Goal: Check status: Check status

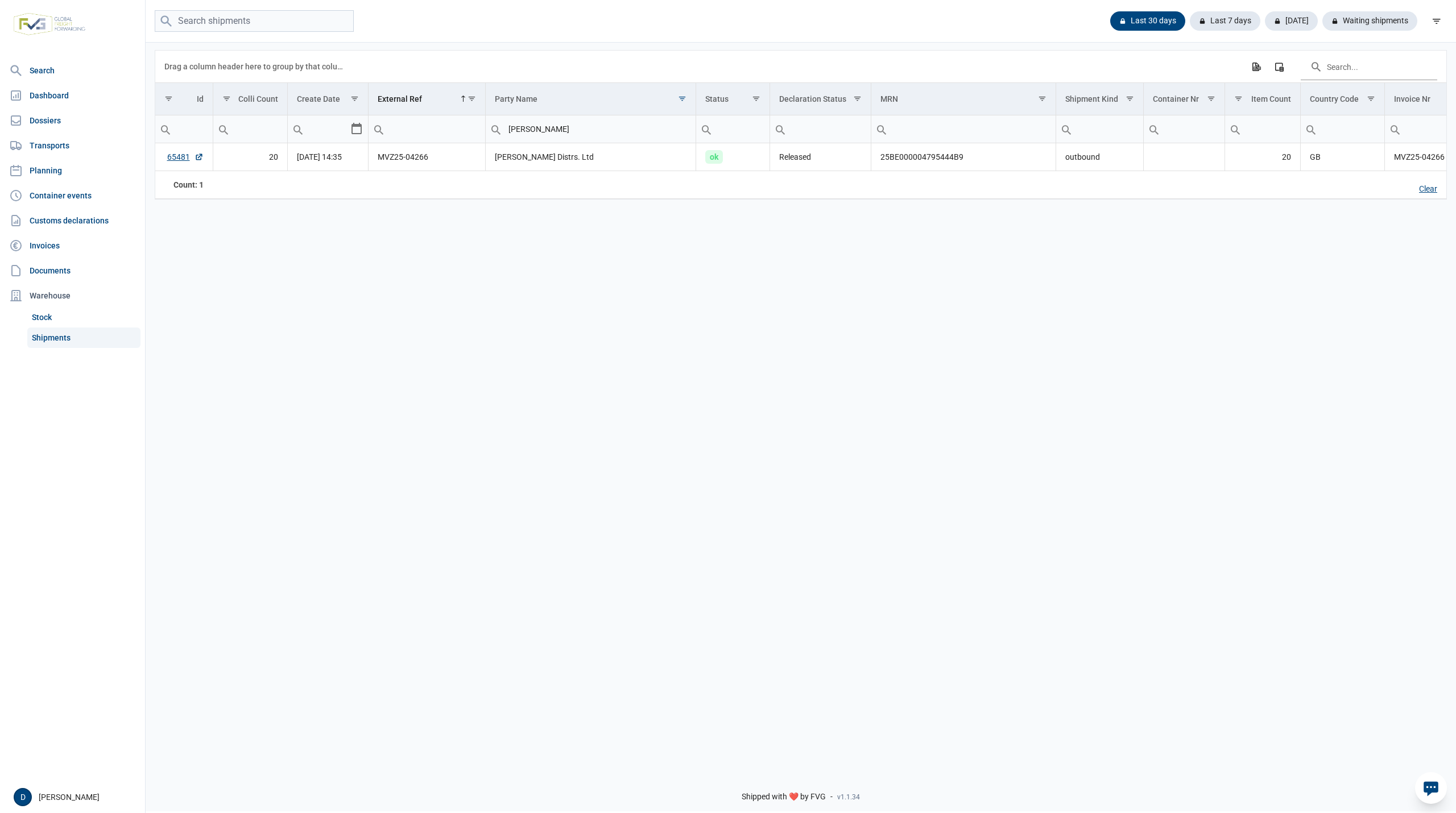
click at [1436, 192] on div "Clear" at bounding box center [1428, 189] width 37 height 19
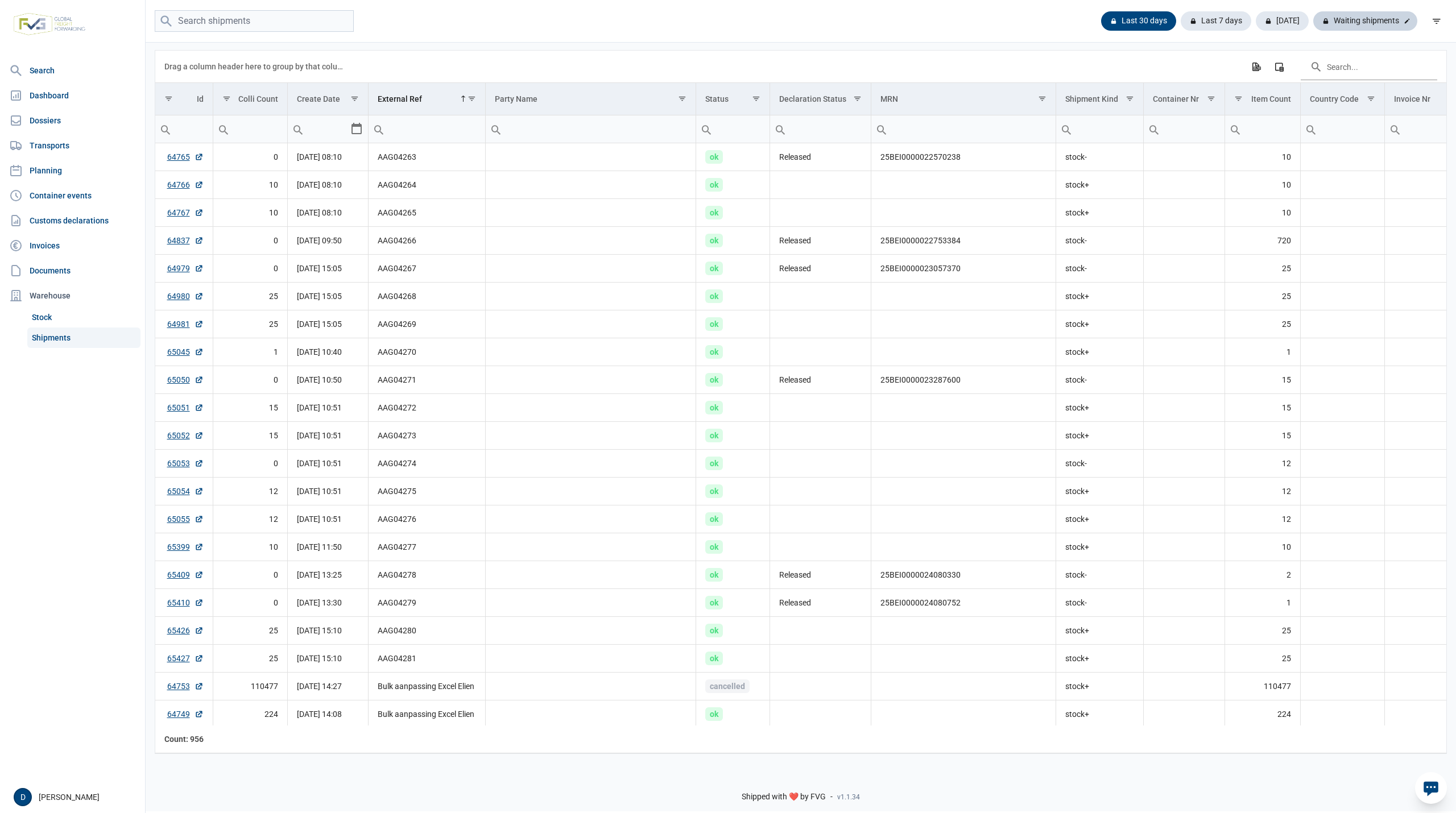
click at [1348, 16] on div "Waiting shipments" at bounding box center [1365, 21] width 104 height 19
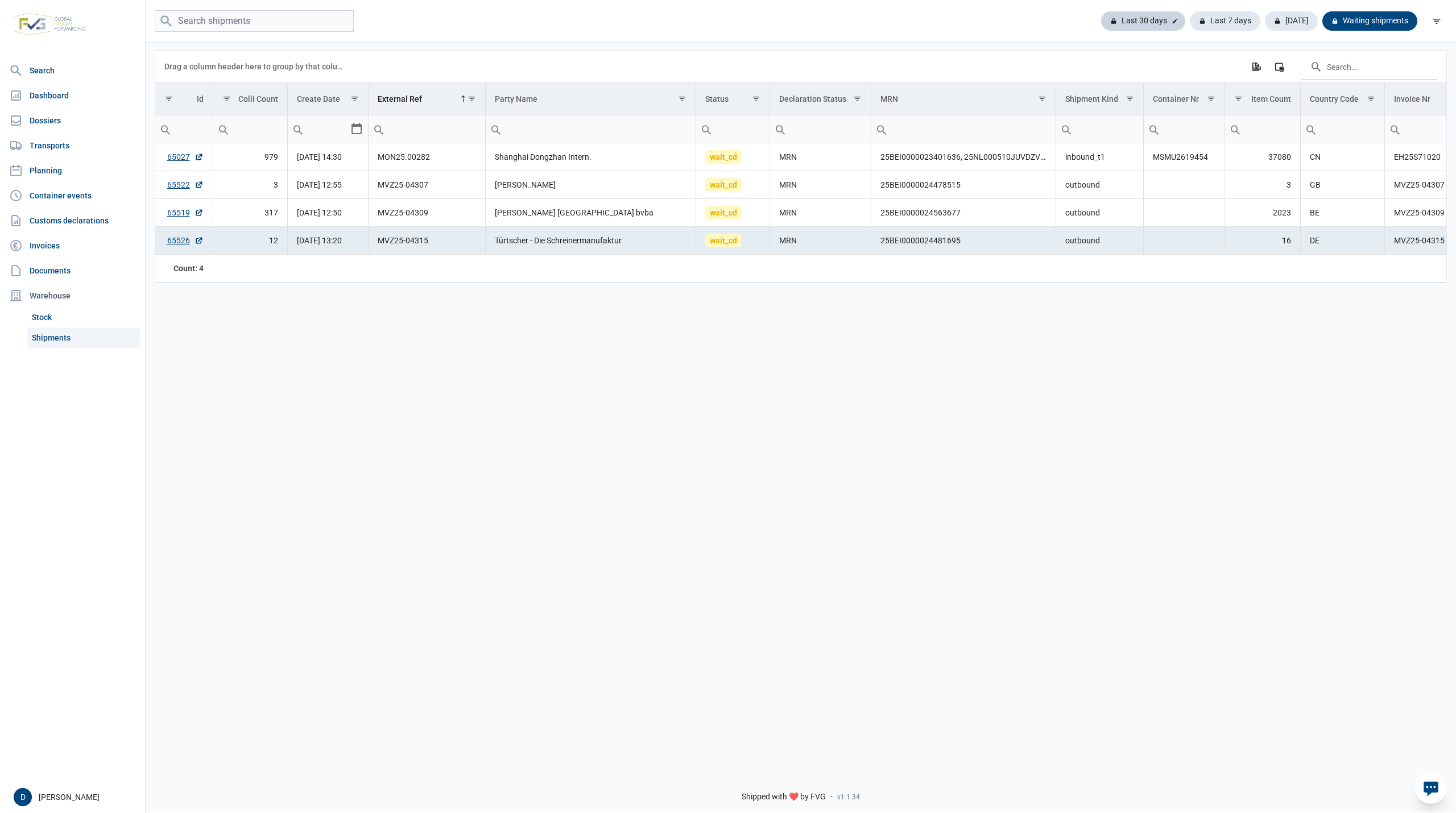
click at [1190, 12] on div "Last 30 days" at bounding box center [1225, 21] width 70 height 19
